Goal: Information Seeking & Learning: Learn about a topic

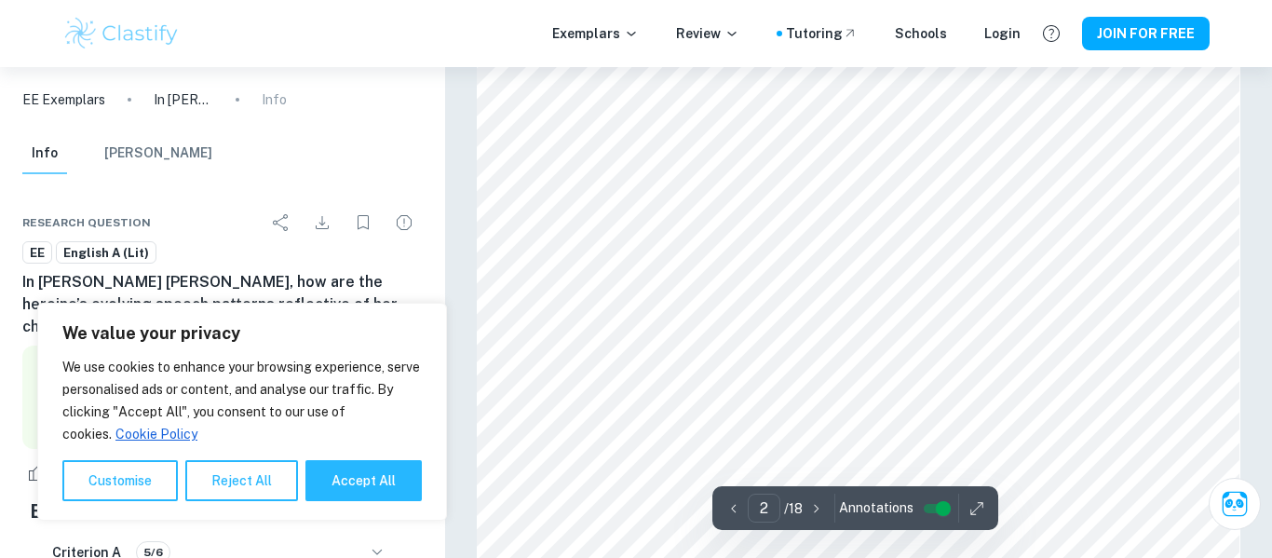
scroll to position [1286, 0]
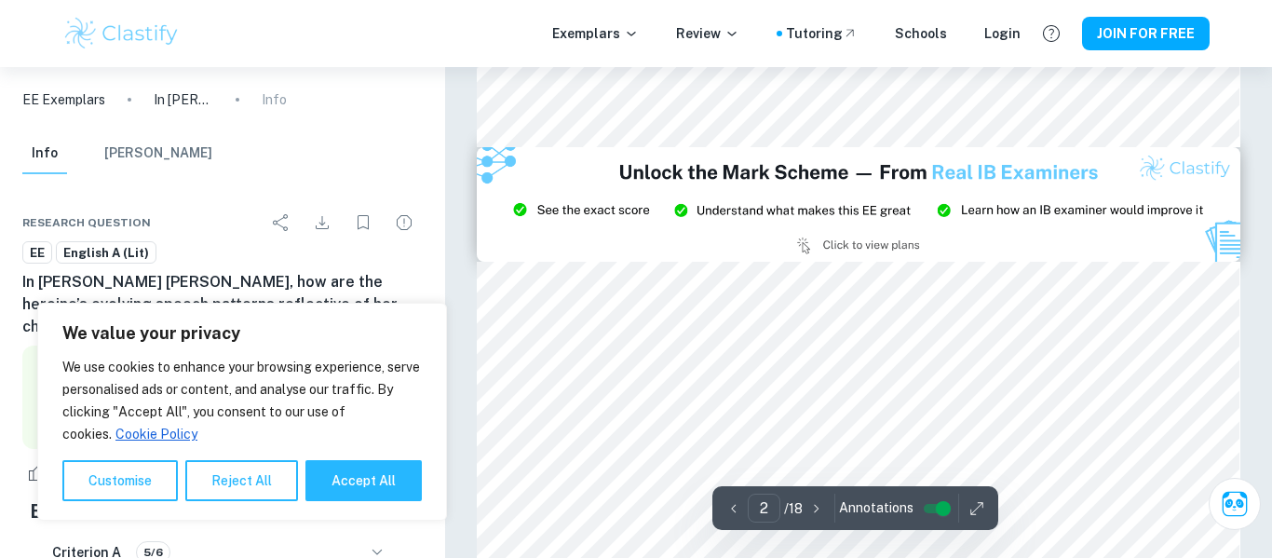
type input "3"
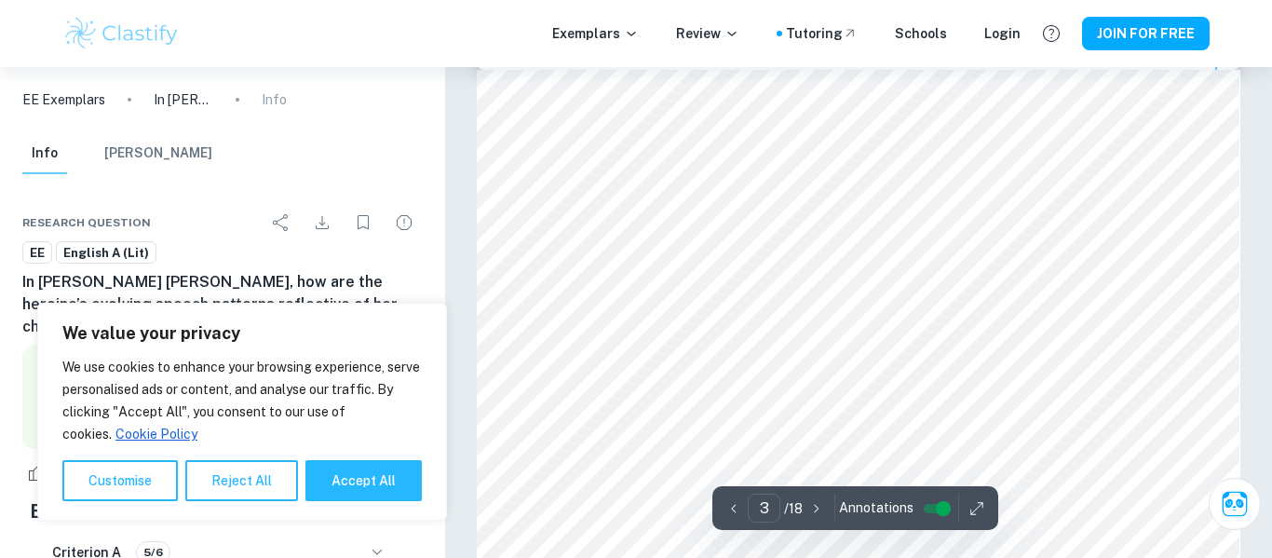
scroll to position [2208, 0]
click at [354, 473] on button "Accept All" at bounding box center [363, 480] width 116 height 41
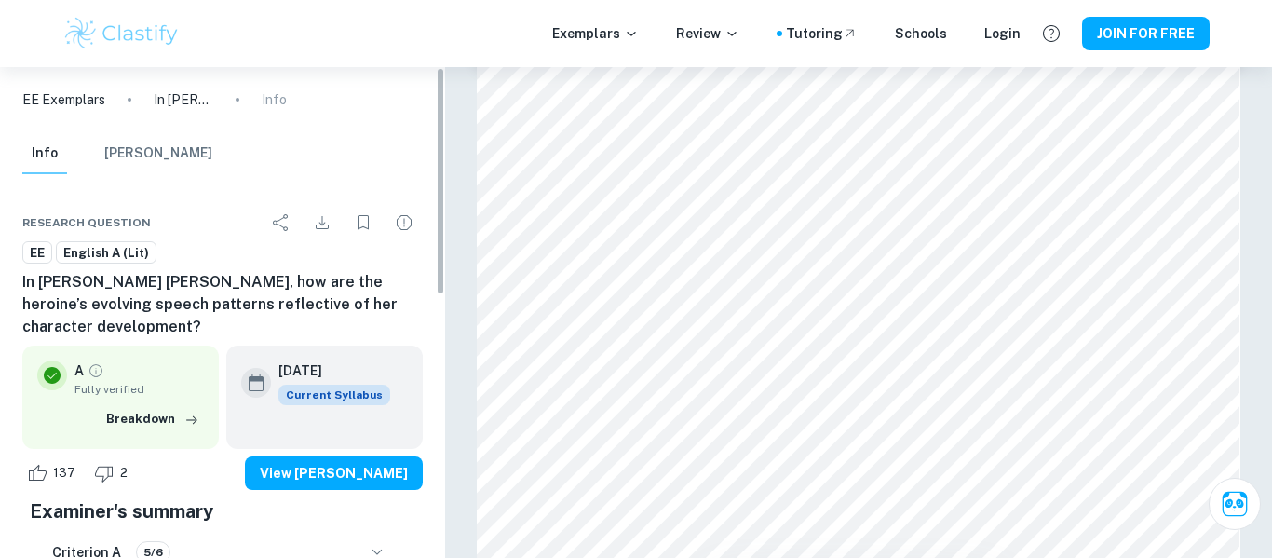
checkbox input "true"
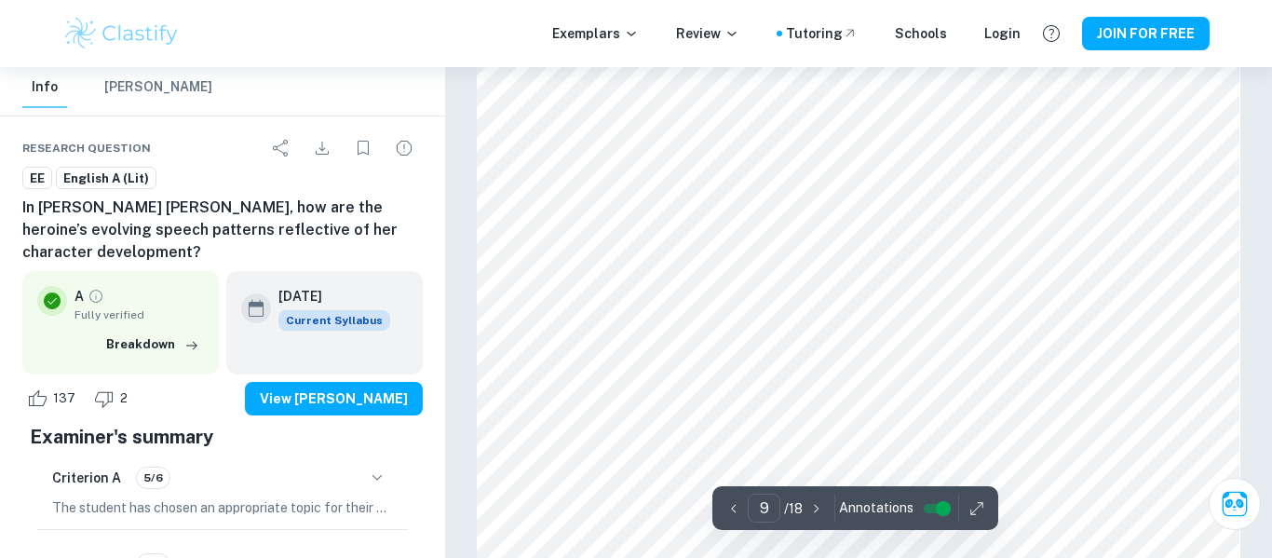
scroll to position [8437, 0]
type input "18"
